Goal: Task Accomplishment & Management: Manage account settings

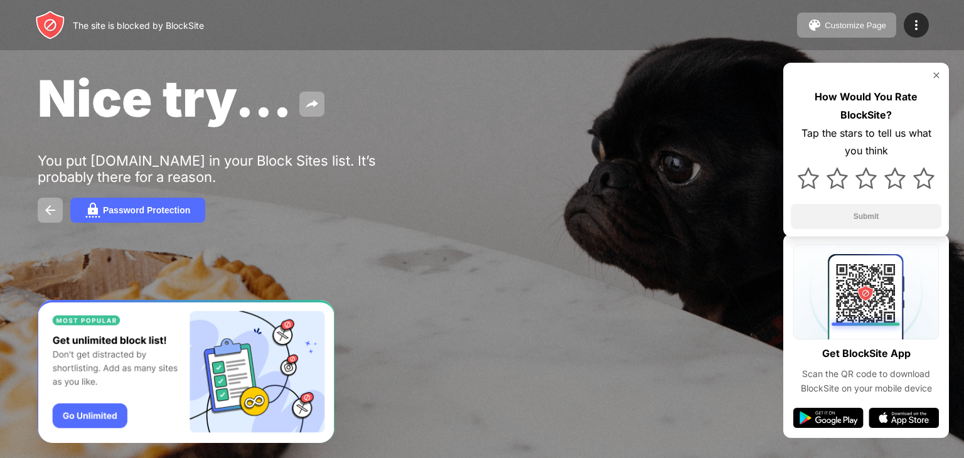
click at [490, 247] on div "Nice try... You put [DOMAIN_NAME] in your Block Sites list. It’s probably there…" at bounding box center [482, 145] width 964 height 291
click at [850, 38] on div "The site is blocked by BlockSite Customize Page Edit Block List Redirect Custom…" at bounding box center [482, 25] width 964 height 50
click at [907, 23] on div at bounding box center [916, 25] width 25 height 25
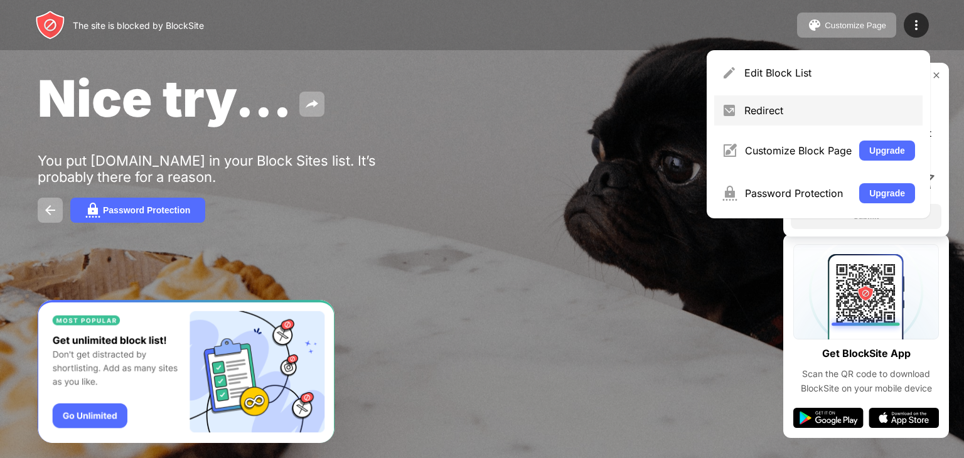
click at [793, 120] on div "Redirect" at bounding box center [818, 110] width 208 height 30
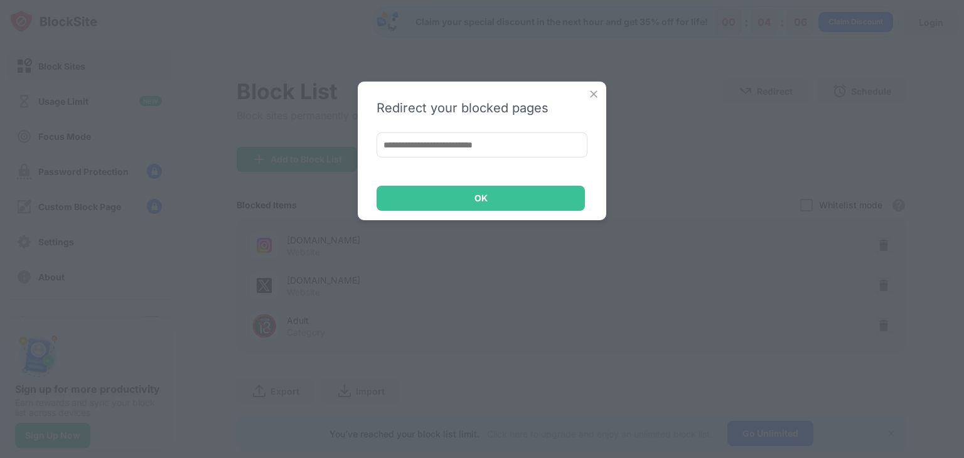
click at [585, 96] on div "Redirect your blocked pages OK" at bounding box center [482, 151] width 249 height 139
click at [587, 96] on img at bounding box center [593, 94] width 13 height 13
